Goal: Navigation & Orientation: Go to known website

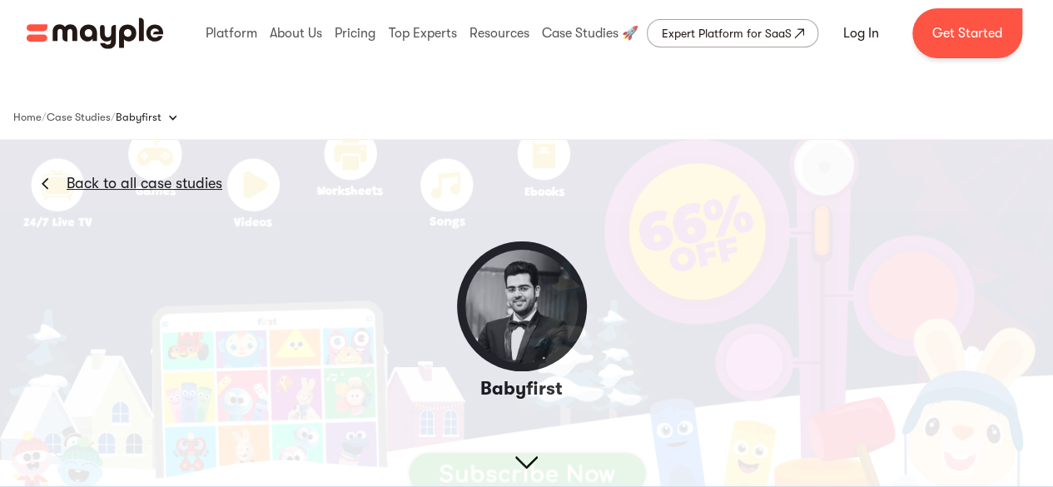
click at [79, 41] on img "home" at bounding box center [95, 33] width 136 height 32
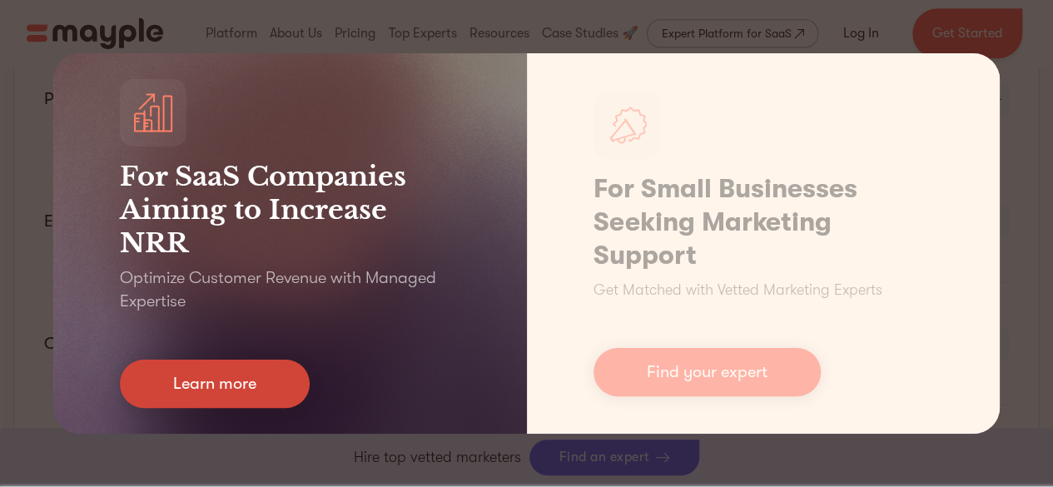
click at [223, 398] on link "Learn more" at bounding box center [215, 383] width 190 height 48
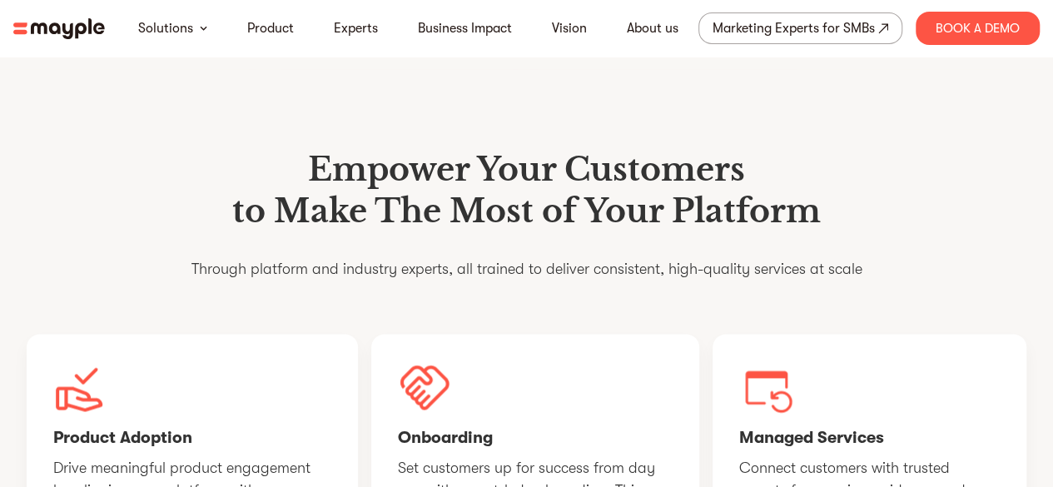
scroll to position [499, 0]
